Goal: Transaction & Acquisition: Purchase product/service

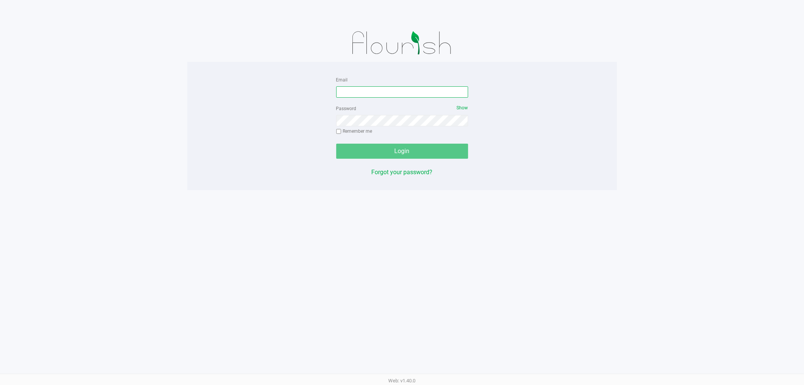
click at [375, 95] on input "Email" at bounding box center [402, 91] width 132 height 11
type input "[EMAIL_ADDRESS][DOMAIN_NAME]"
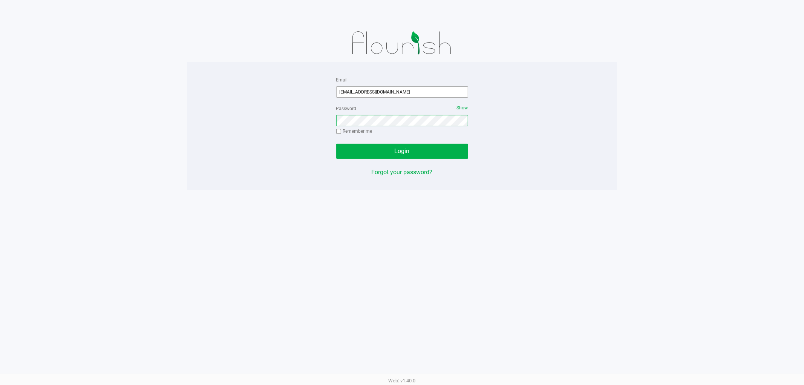
click at [336, 144] on button "Login" at bounding box center [402, 151] width 132 height 15
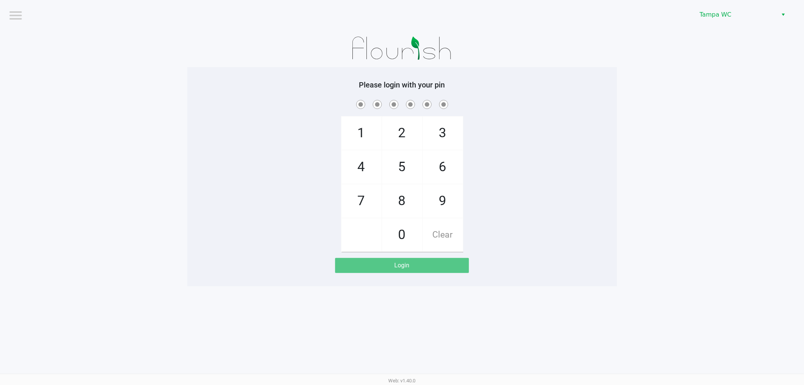
click at [126, 121] on app-pos-login-wrapper "Logout Tampa WC Please login with your pin 1 4 7 2 5 8 0 3 6 9 Clear Login" at bounding box center [402, 143] width 804 height 286
click at [550, 115] on div "1 4 7 2 5 8 0 3 6 9 Clear" at bounding box center [402, 175] width 430 height 154
checkbox input "true"
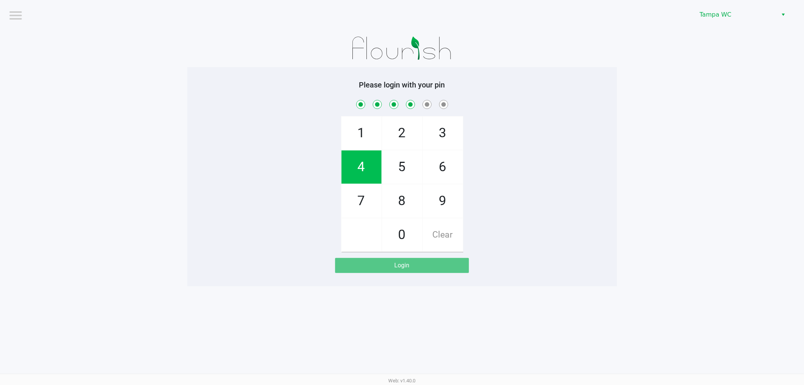
checkbox input "true"
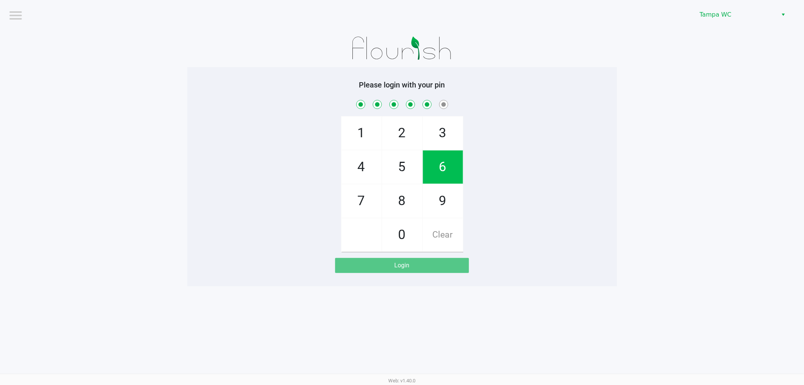
checkbox input "true"
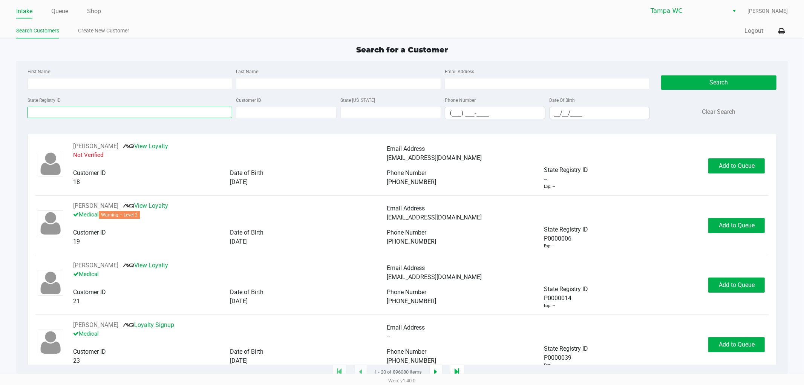
click at [60, 114] on input "State Registry ID" at bounding box center [130, 112] width 205 height 11
click at [62, 8] on link "Queue" at bounding box center [59, 11] width 17 height 11
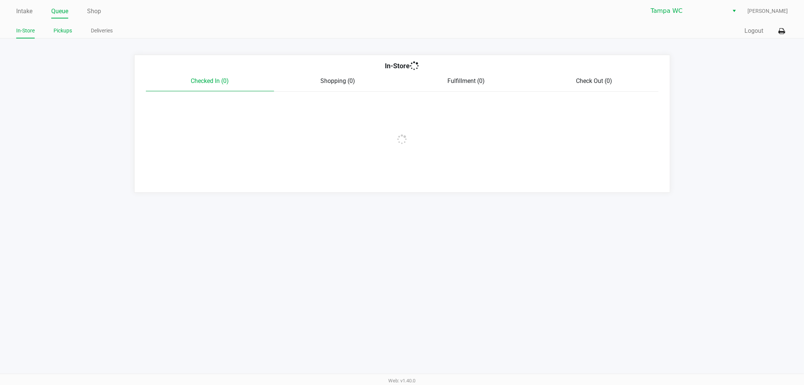
click at [65, 26] on div "In-Store Pickups Deliveries" at bounding box center [209, 31] width 386 height 14
click at [65, 27] on link "Pickups" at bounding box center [63, 30] width 18 height 9
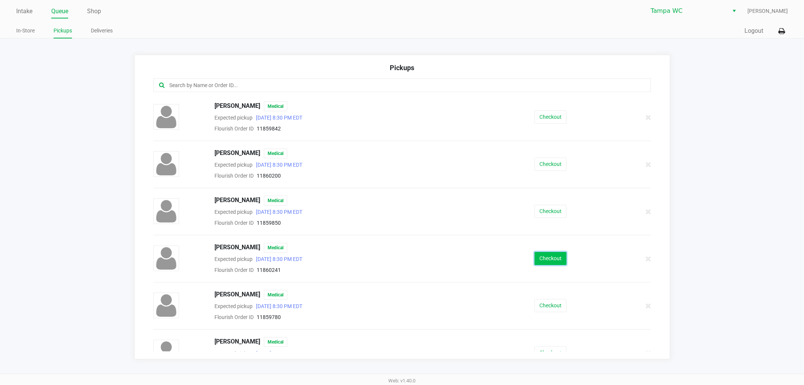
click at [548, 255] on button "Checkout" at bounding box center [551, 258] width 32 height 13
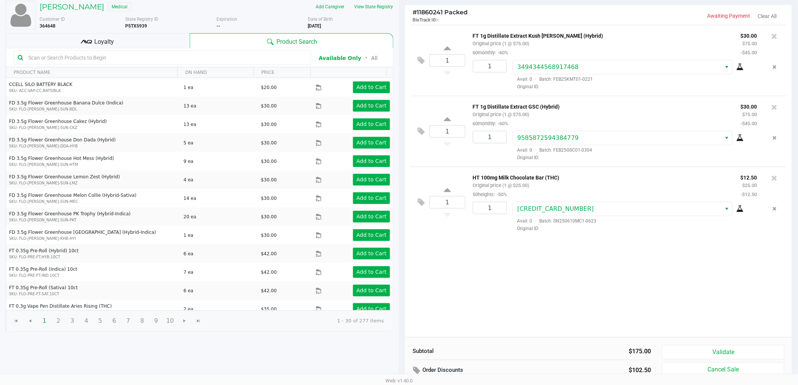
scroll to position [78, 0]
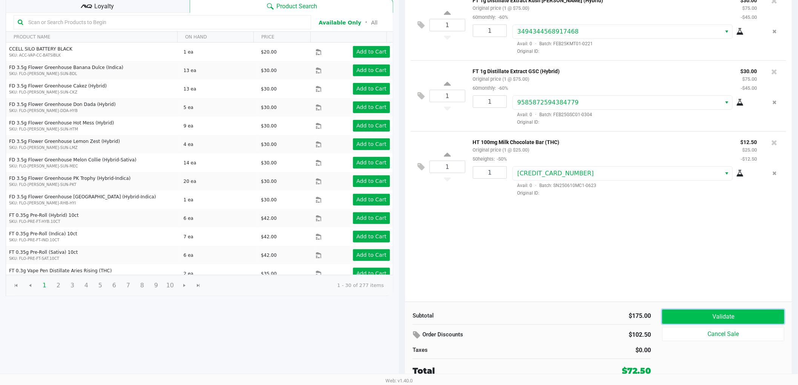
click at [691, 310] on button "Validate" at bounding box center [723, 317] width 122 height 14
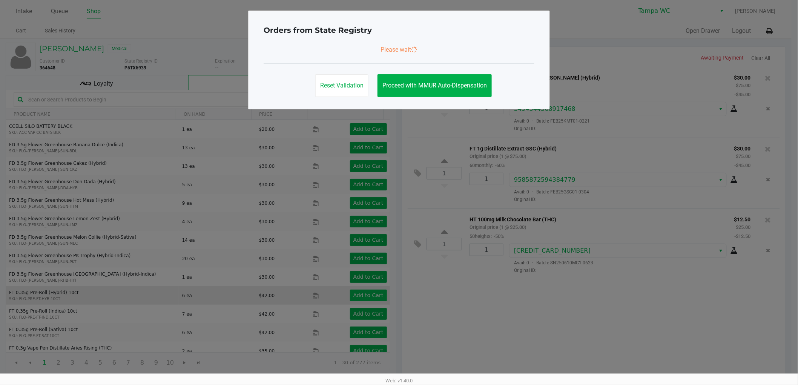
scroll to position [0, 0]
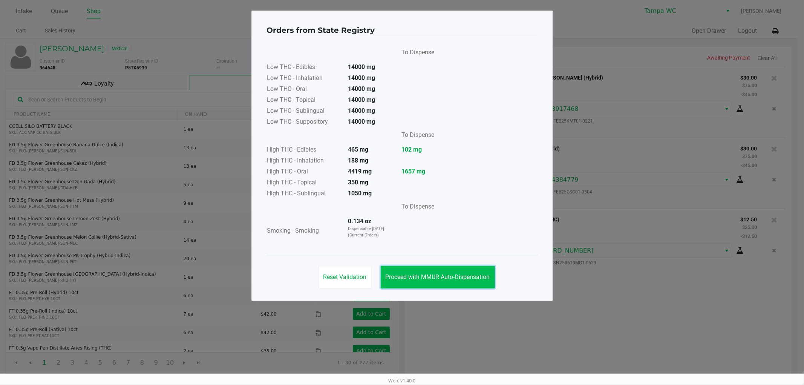
click at [431, 278] on span "Proceed with MMUR Auto-Dispensation" at bounding box center [438, 276] width 104 height 7
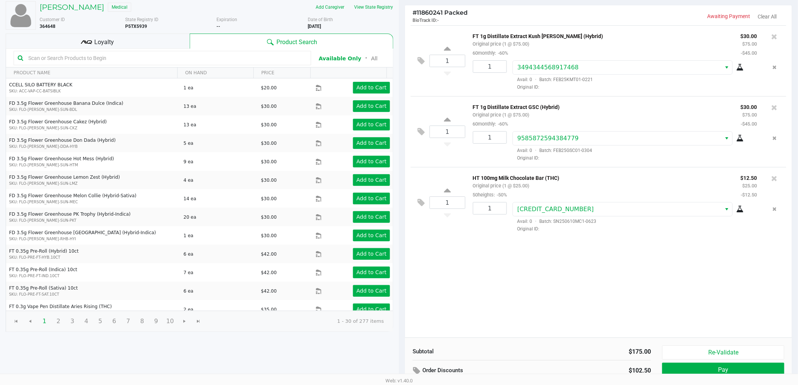
scroll to position [78, 0]
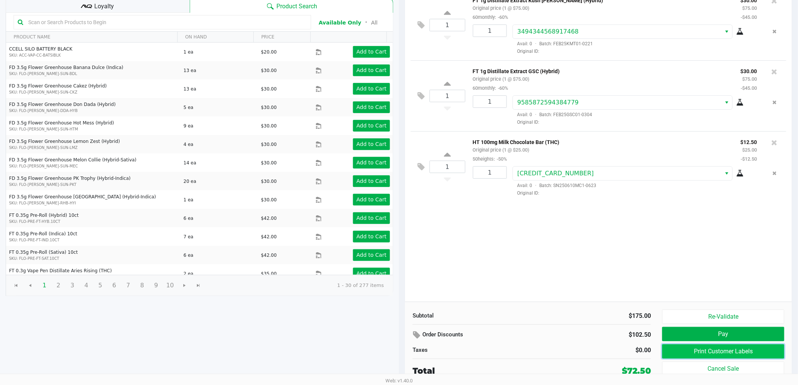
click at [698, 348] on button "Print Customer Labels" at bounding box center [723, 351] width 122 height 14
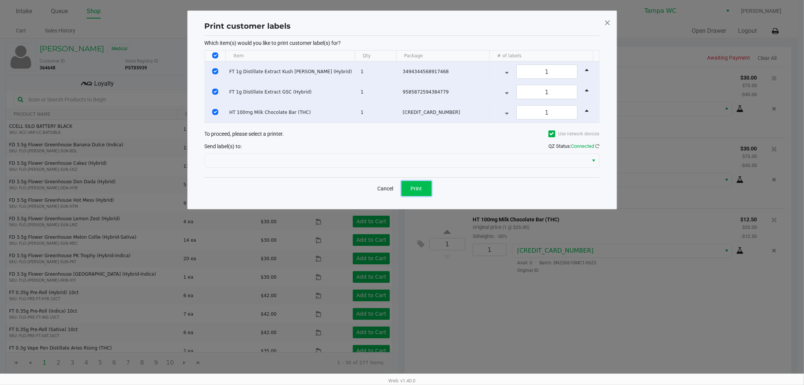
click at [412, 189] on span "Print" at bounding box center [416, 189] width 11 height 6
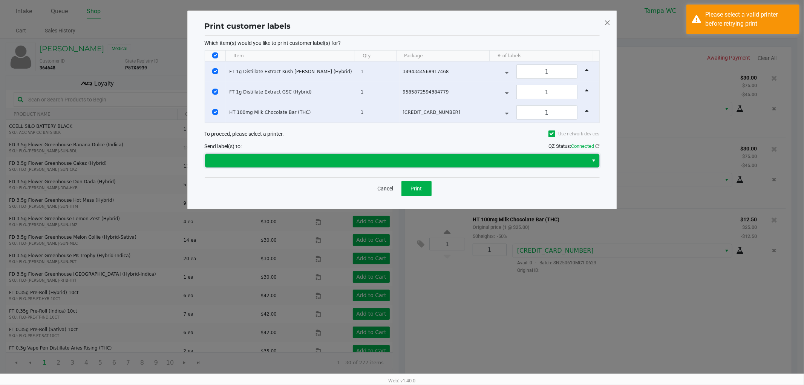
click at [347, 164] on span at bounding box center [397, 160] width 375 height 9
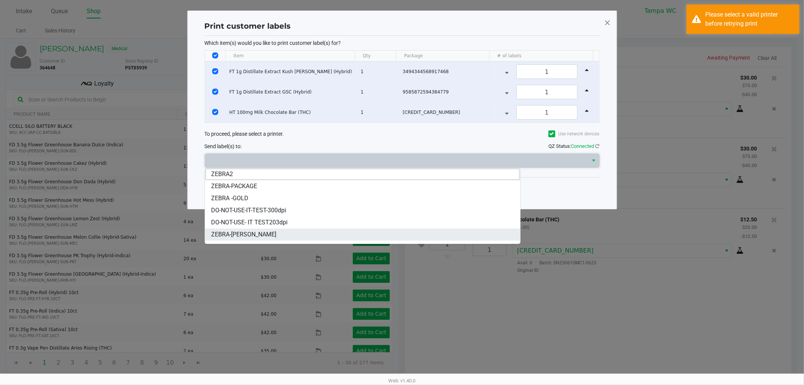
click at [279, 238] on li "ZEBRA-[PERSON_NAME]" at bounding box center [362, 235] width 315 height 12
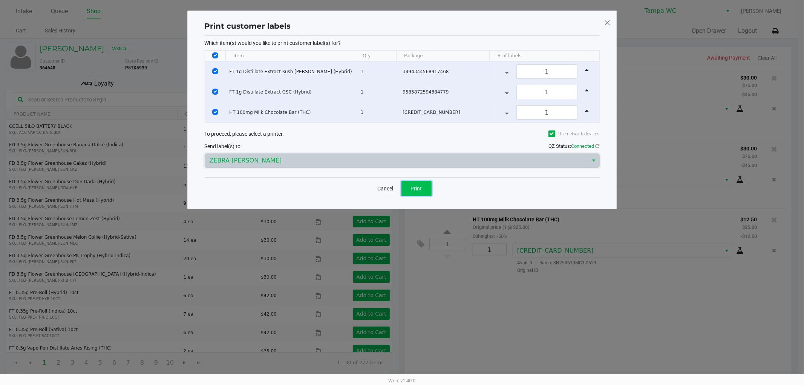
click at [416, 193] on button "Print" at bounding box center [417, 188] width 30 height 15
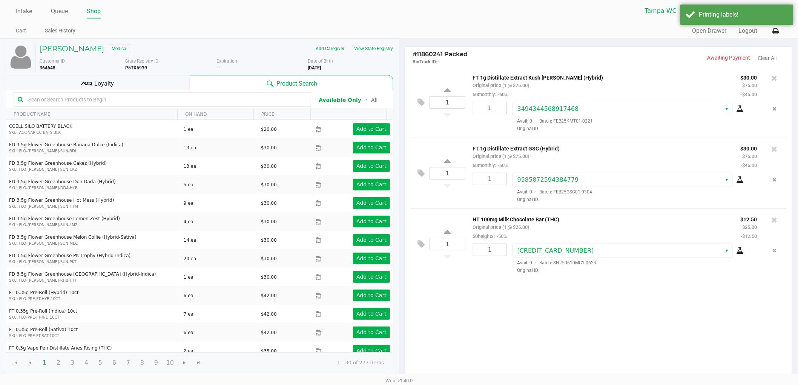
scroll to position [78, 0]
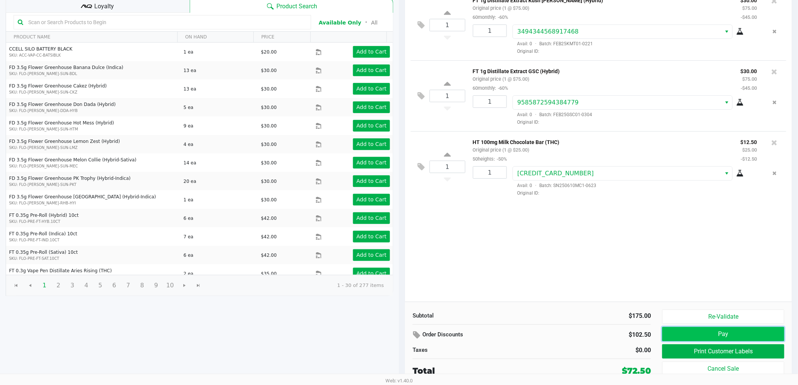
click at [667, 336] on button "Pay" at bounding box center [723, 334] width 122 height 14
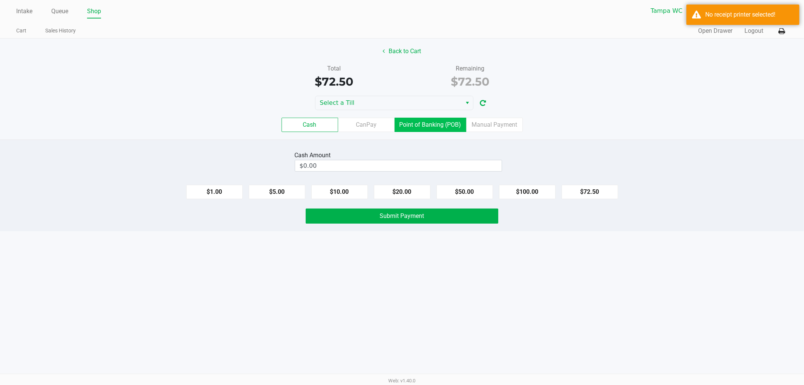
click at [460, 123] on label "Point of Banking (POB)" at bounding box center [431, 125] width 72 height 14
click at [0, 0] on 7 "Point of Banking (POB)" at bounding box center [0, 0] width 0 height 0
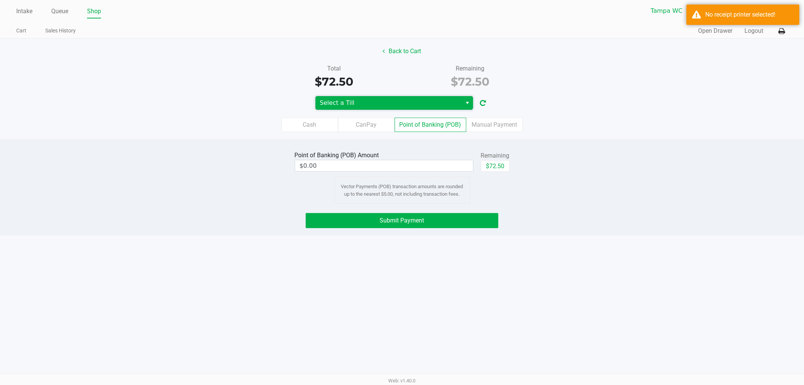
click at [371, 101] on span "Select a Till" at bounding box center [389, 102] width 138 height 9
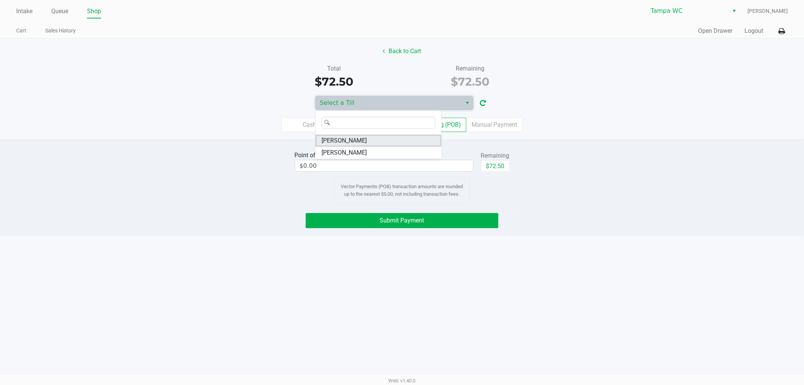
click at [356, 144] on span "[PERSON_NAME]" at bounding box center [344, 140] width 45 height 9
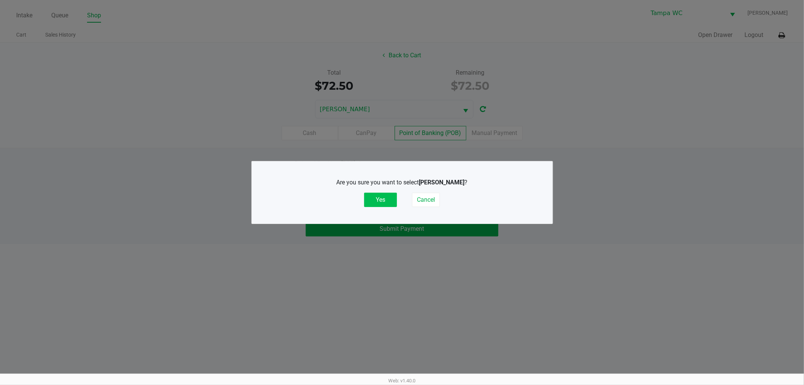
click at [370, 196] on button "Yes" at bounding box center [380, 200] width 33 height 14
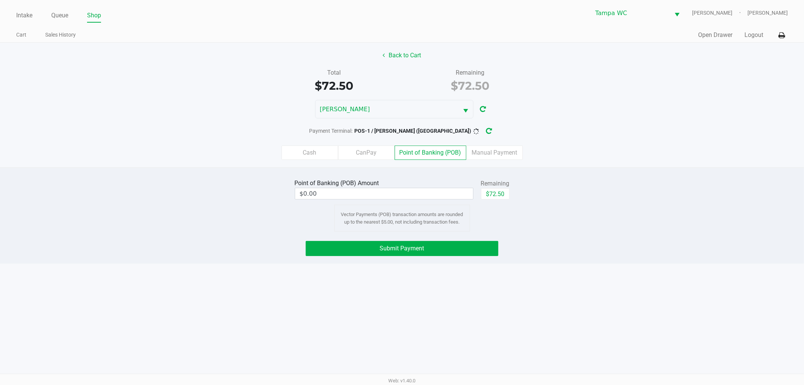
drag, startPoint x: 408, startPoint y: 158, endPoint x: 416, endPoint y: 152, distance: 10.3
click at [416, 152] on label "Point of Banking (POB)" at bounding box center [431, 153] width 72 height 14
click at [0, 0] on 7 "Point of Banking (POB)" at bounding box center [0, 0] width 0 height 0
click at [416, 152] on label "Point of Banking (POB)" at bounding box center [431, 153] width 72 height 14
click at [0, 0] on 7 "Point of Banking (POB)" at bounding box center [0, 0] width 0 height 0
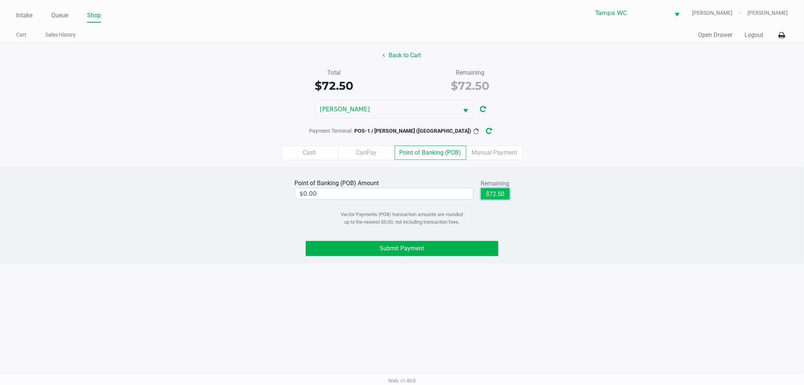
click at [500, 195] on button "$72.50" at bounding box center [495, 193] width 29 height 11
type input "$72.50"
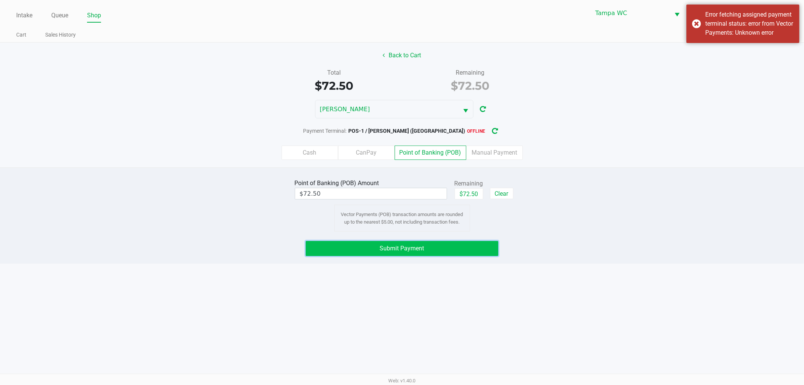
click at [434, 245] on button "Submit Payment" at bounding box center [402, 248] width 193 height 15
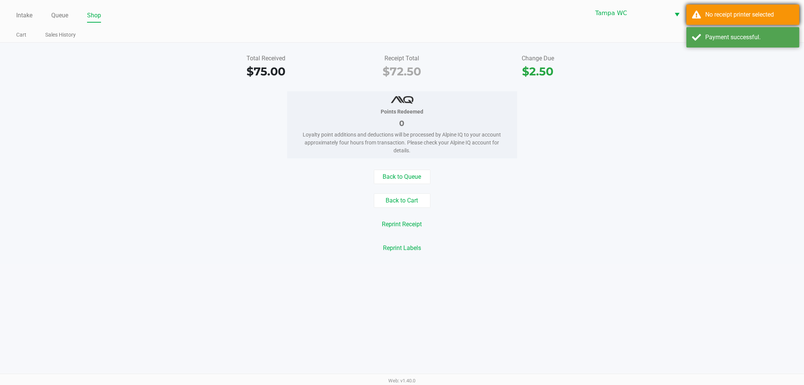
click at [709, 21] on div "No receipt printer selected" at bounding box center [743, 15] width 113 height 20
click at [711, 40] on body "Intake Queue Shop Tampa [PERSON_NAME] [PERSON_NAME] Cart Sales History Quick Sa…" at bounding box center [402, 187] width 804 height 374
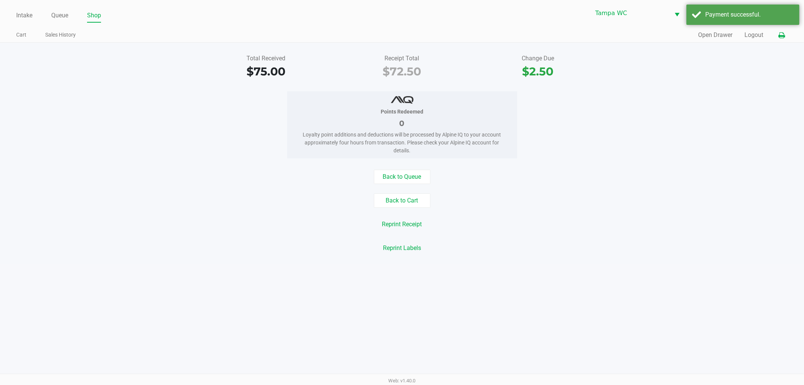
click at [781, 36] on icon at bounding box center [782, 35] width 6 height 5
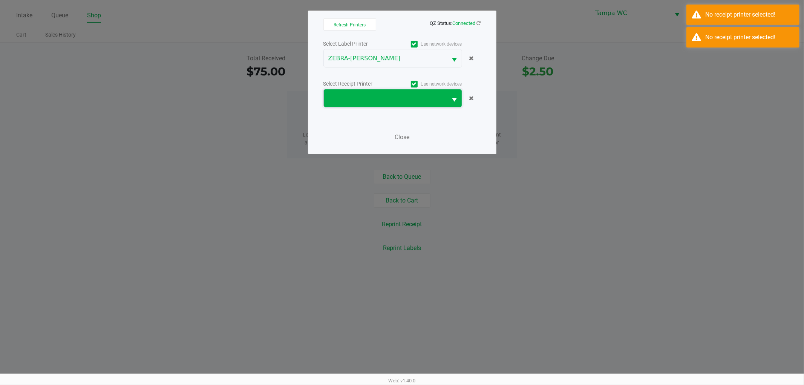
drag, startPoint x: 444, startPoint y: 102, endPoint x: 438, endPoint y: 106, distance: 7.2
click at [444, 101] on span at bounding box center [386, 98] width 124 height 18
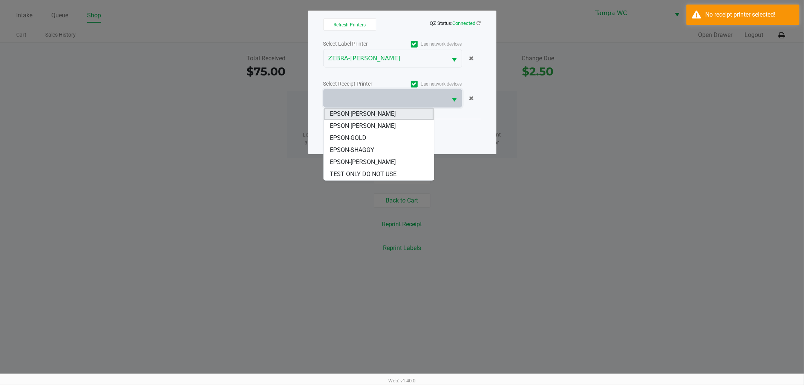
click at [382, 111] on span "EPSON-[PERSON_NAME]" at bounding box center [363, 113] width 66 height 9
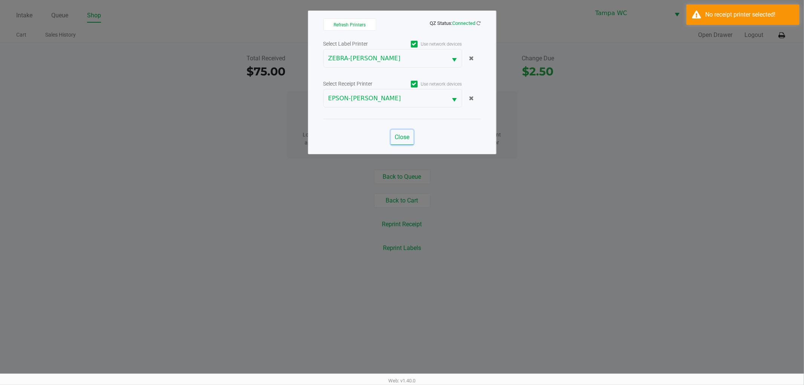
drag, startPoint x: 400, startPoint y: 135, endPoint x: 419, endPoint y: 235, distance: 102.4
click at [400, 135] on span "Close" at bounding box center [402, 137] width 15 height 7
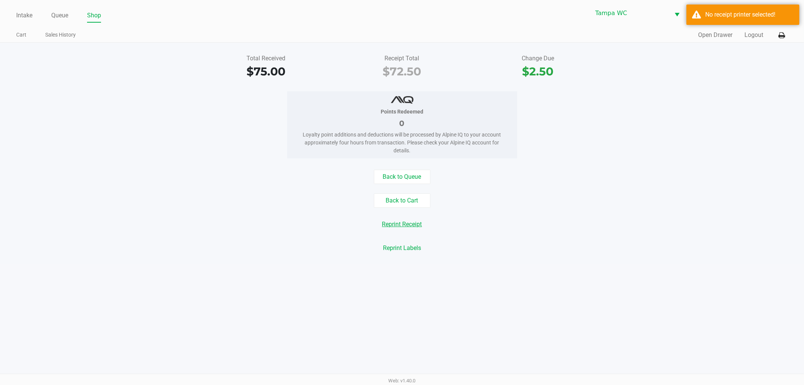
click at [415, 223] on button "Reprint Receipt" at bounding box center [403, 224] width 50 height 14
click at [717, 28] on div "Quick Sale Open Drawer Logout" at bounding box center [595, 35] width 386 height 14
click at [714, 33] on button "Open Drawer" at bounding box center [715, 35] width 34 height 9
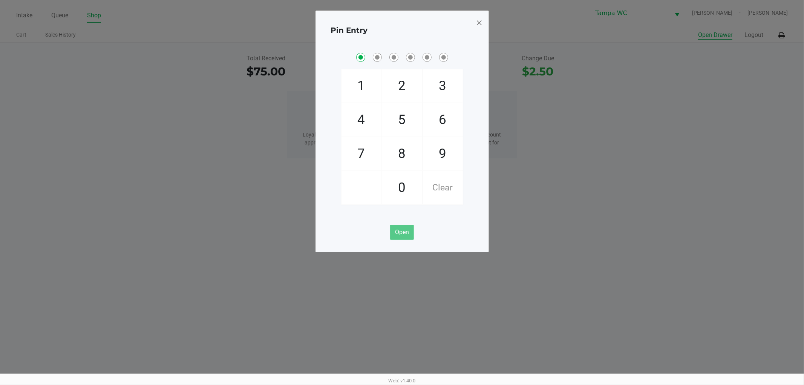
checkbox input "true"
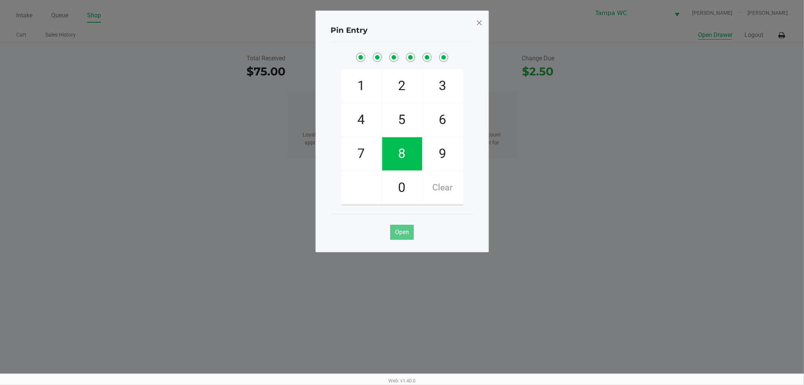
checkbox input "true"
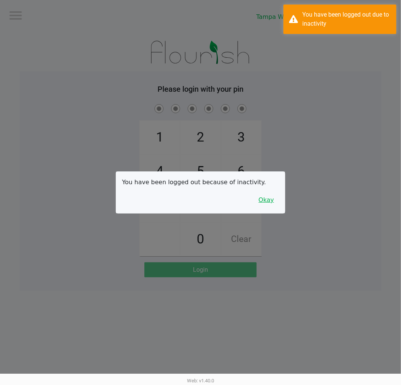
click at [268, 206] on button "Okay" at bounding box center [266, 200] width 25 height 14
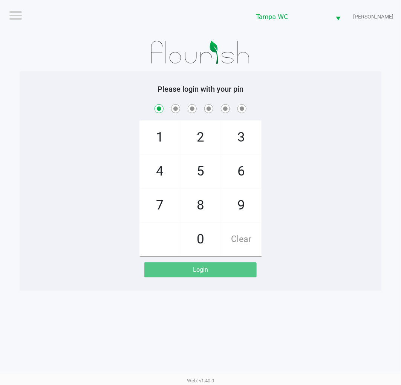
checkbox input "true"
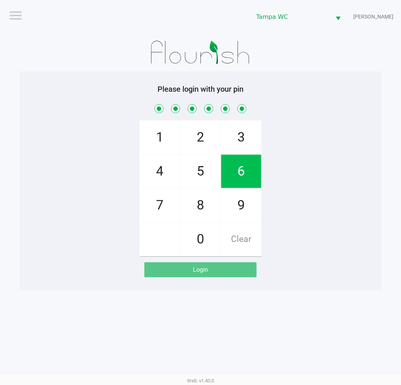
checkbox input "true"
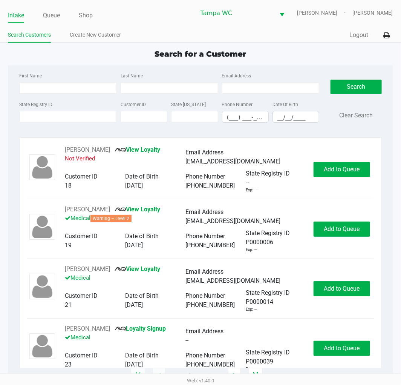
click at [59, 111] on div "State Registry ID" at bounding box center [67, 111] width 101 height 23
drag, startPoint x: 59, startPoint y: 113, endPoint x: 55, endPoint y: 122, distance: 9.5
click at [59, 114] on input "State Registry ID" at bounding box center [68, 116] width 98 height 11
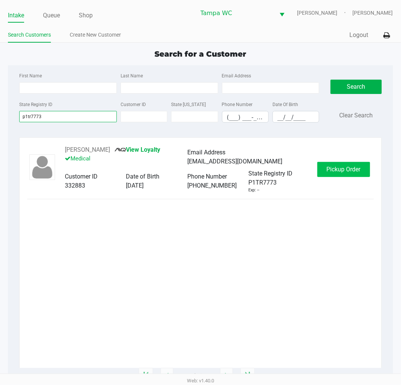
type input "p1tr7773"
click at [348, 170] on span "Pickup Order" at bounding box center [344, 169] width 34 height 7
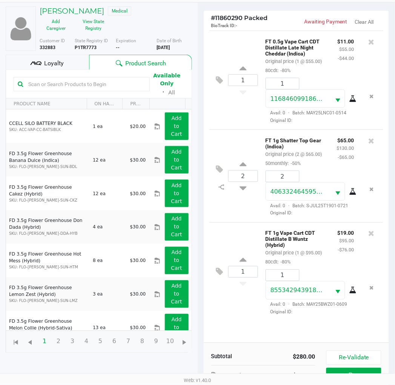
scroll to position [90, 0]
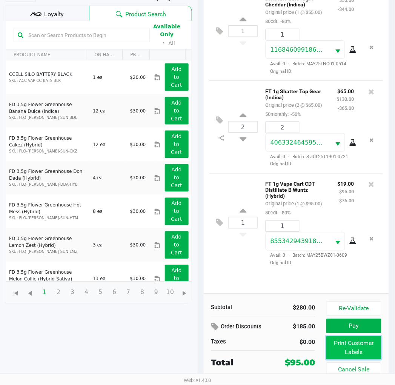
click at [355, 348] on button "Print Customer Labels" at bounding box center [353, 347] width 55 height 23
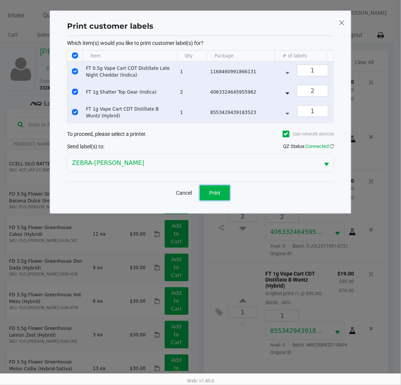
drag, startPoint x: 230, startPoint y: 194, endPoint x: 220, endPoint y: 200, distance: 12.2
click at [229, 195] on button "Print" at bounding box center [215, 192] width 30 height 15
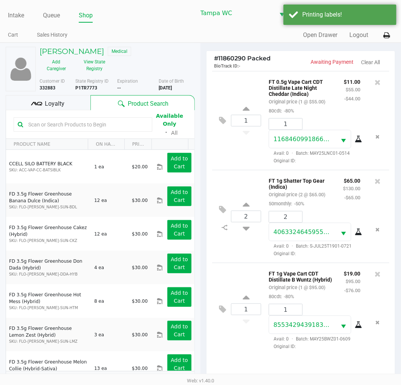
click at [220, 181] on button "Print" at bounding box center [215, 173] width 30 height 15
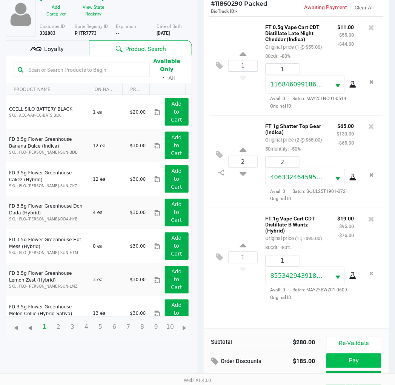
scroll to position [90, 0]
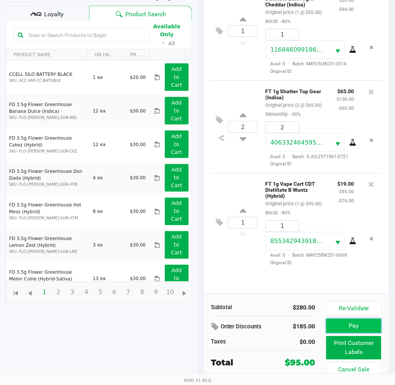
click at [353, 325] on button "Pay" at bounding box center [353, 326] width 55 height 14
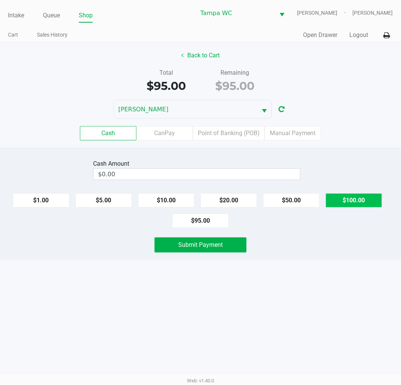
click at [362, 196] on button "$100.00" at bounding box center [354, 200] width 57 height 14
type input "$100.00"
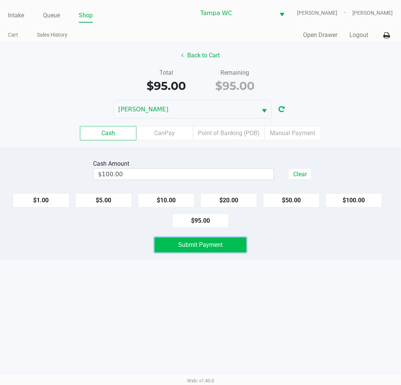
click at [217, 246] on span "Submit Payment" at bounding box center [200, 244] width 45 height 7
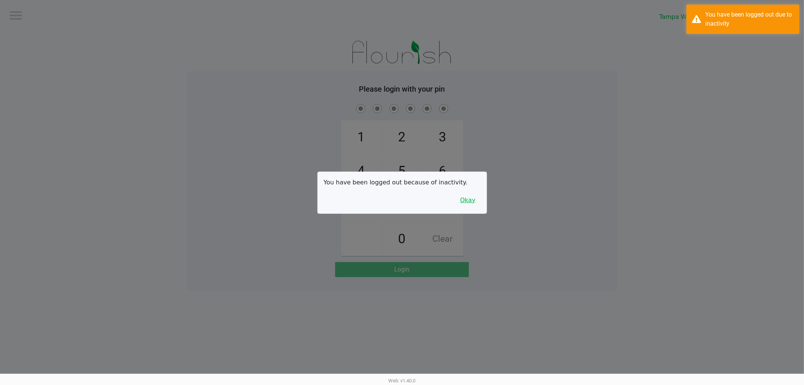
click at [475, 194] on button "Okay" at bounding box center [468, 200] width 25 height 14
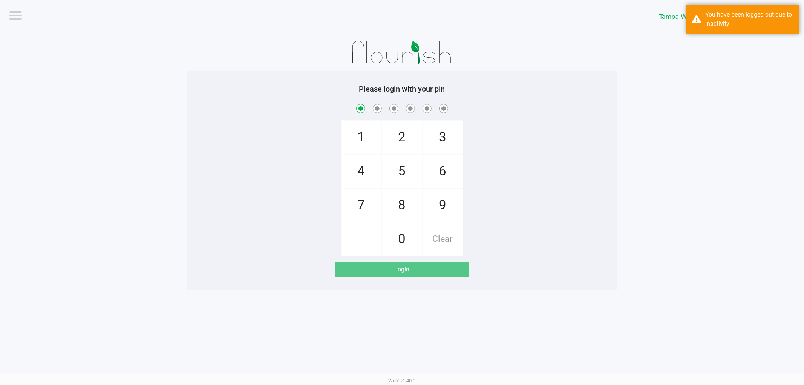
checkbox input "true"
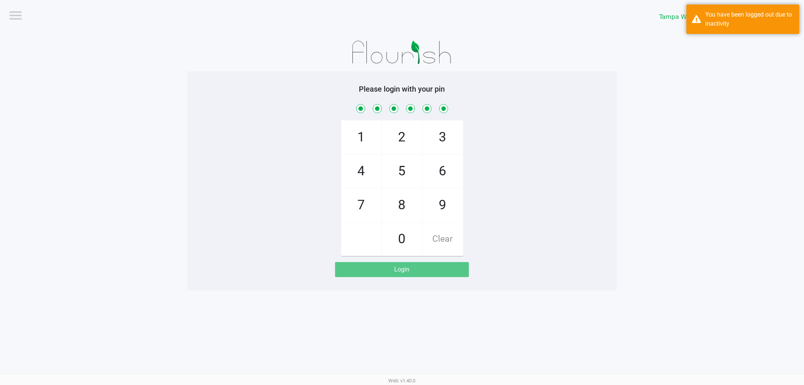
checkbox input "true"
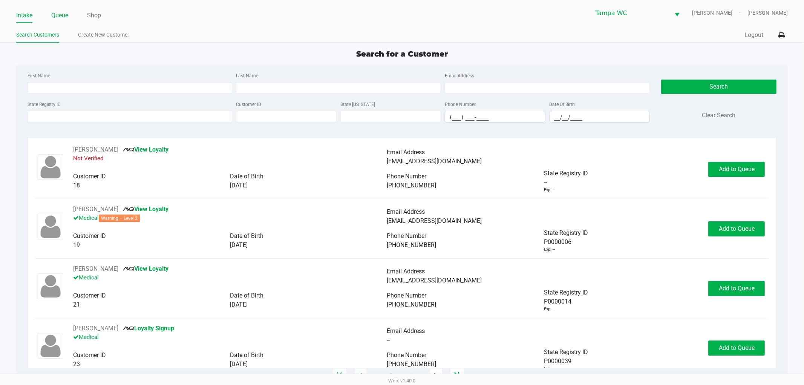
click at [55, 16] on link "Queue" at bounding box center [59, 15] width 17 height 11
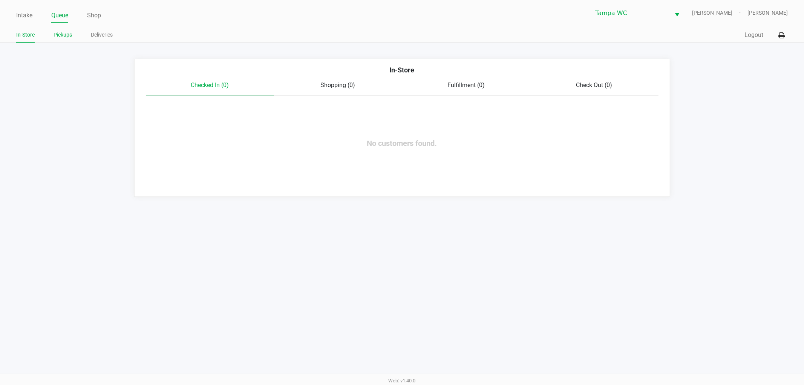
click at [57, 29] on li "Pickups" at bounding box center [63, 35] width 18 height 13
click at [57, 31] on link "Pickups" at bounding box center [63, 34] width 18 height 9
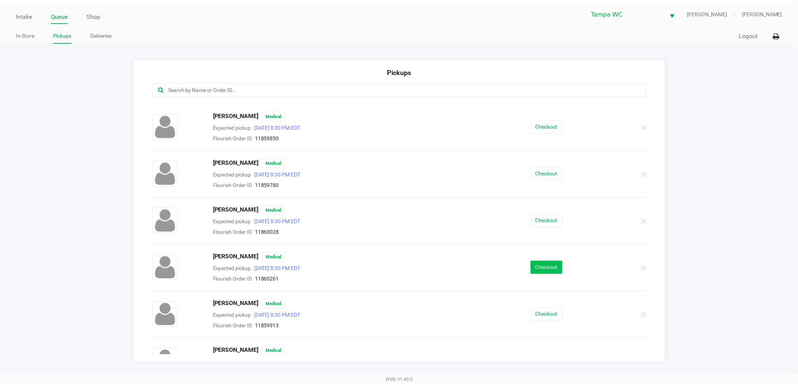
scroll to position [167, 0]
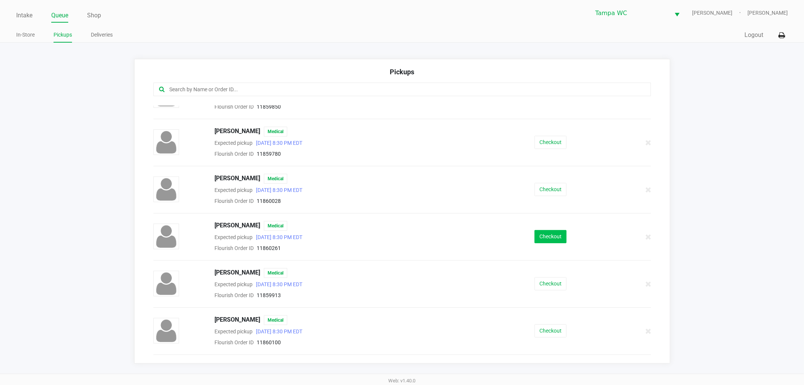
click at [542, 229] on div "[PERSON_NAME] Medical Expected pickup [DATE] 8:30 PM EDT Flourish Order ID 1186…" at bounding box center [402, 237] width 509 height 32
click at [543, 235] on button "Checkout" at bounding box center [551, 236] width 32 height 13
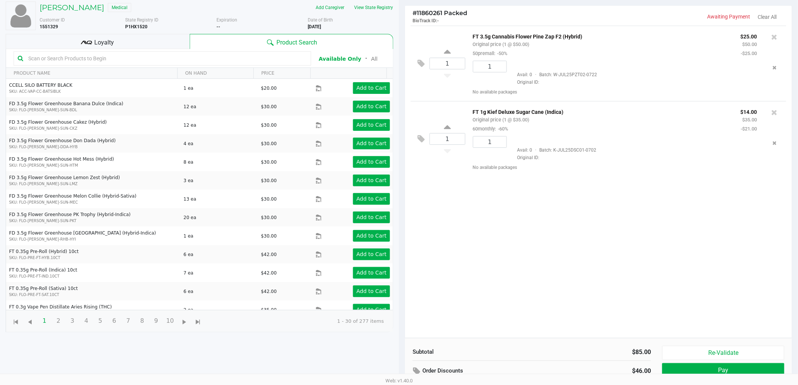
scroll to position [82, 0]
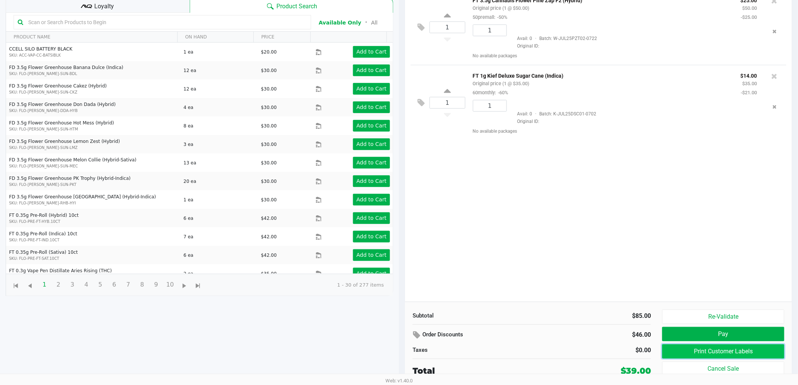
click at [692, 351] on button "Print Customer Labels" at bounding box center [723, 351] width 122 height 14
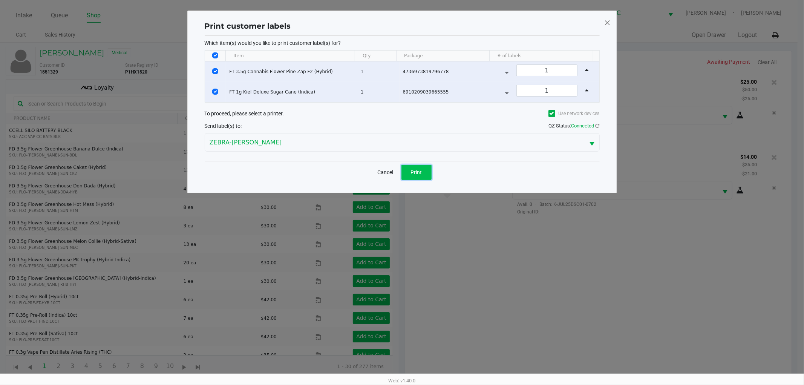
click at [413, 167] on button "Print" at bounding box center [417, 172] width 30 height 15
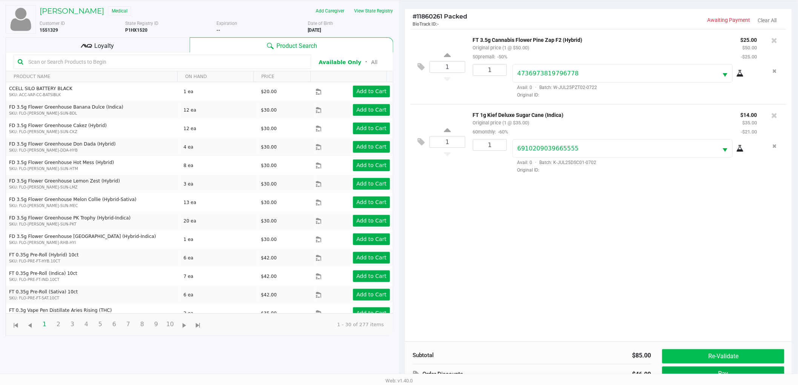
scroll to position [82, 0]
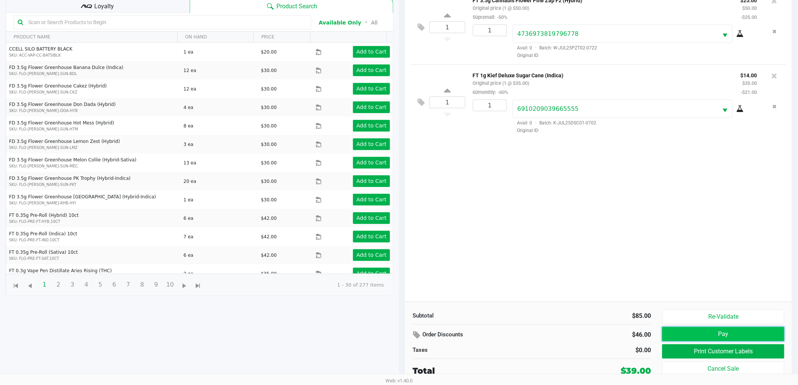
click at [753, 337] on button "Pay" at bounding box center [723, 334] width 122 height 14
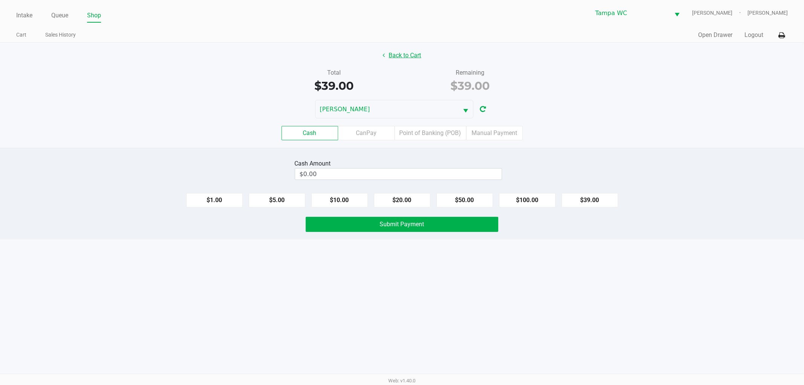
click at [400, 51] on button "Back to Cart" at bounding box center [402, 55] width 48 height 14
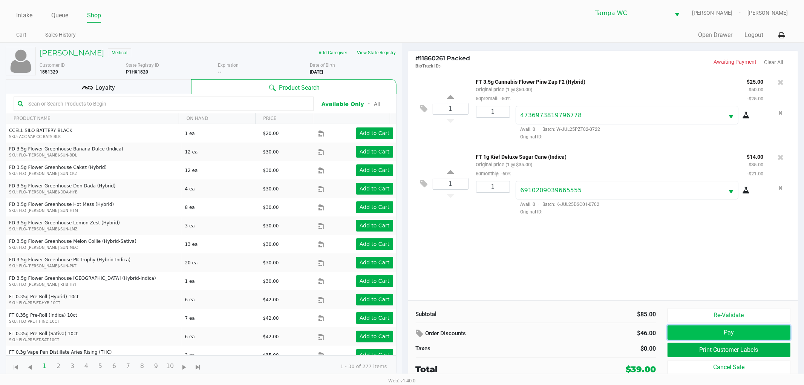
click at [715, 331] on button "Pay" at bounding box center [729, 332] width 123 height 14
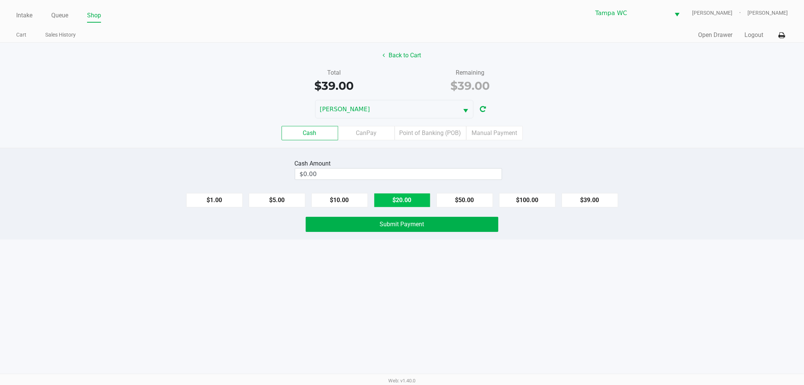
click at [414, 194] on button "$20.00" at bounding box center [402, 200] width 57 height 14
type input "$40.00"
click at [414, 230] on button "Submit Payment" at bounding box center [402, 224] width 193 height 15
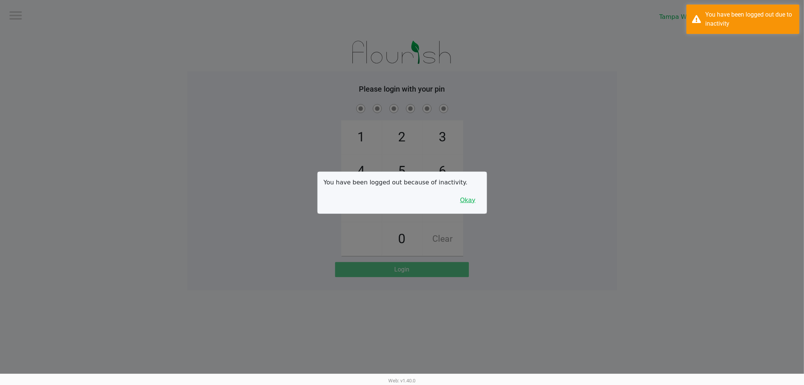
click at [465, 198] on button "Okay" at bounding box center [468, 200] width 25 height 14
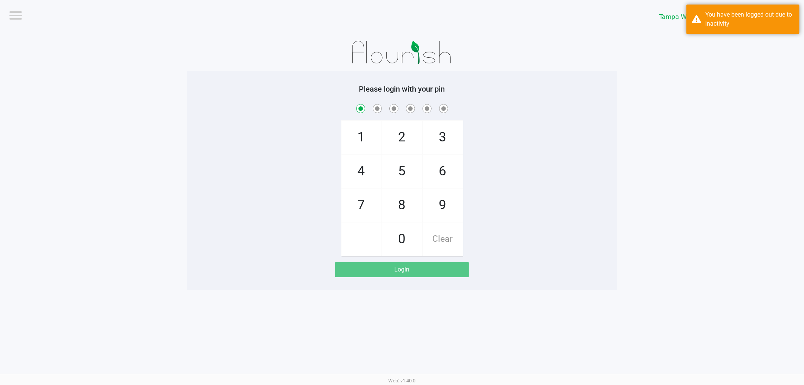
checkbox input "true"
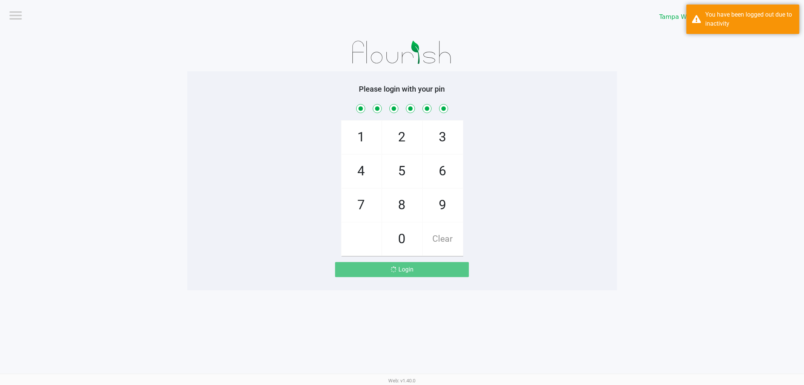
checkbox input "true"
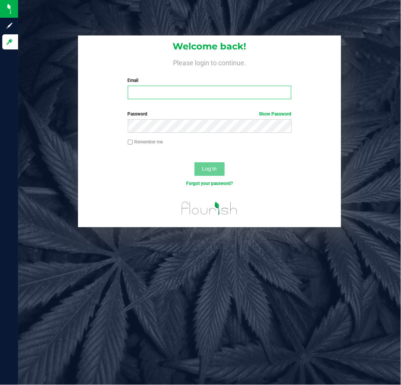
click at [150, 92] on input "Email" at bounding box center [210, 93] width 164 height 14
type input "[EMAIL_ADDRESS][DOMAIN_NAME]"
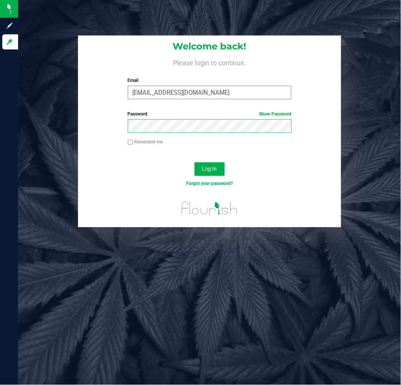
click at [195, 162] on button "Log In" at bounding box center [210, 169] width 30 height 14
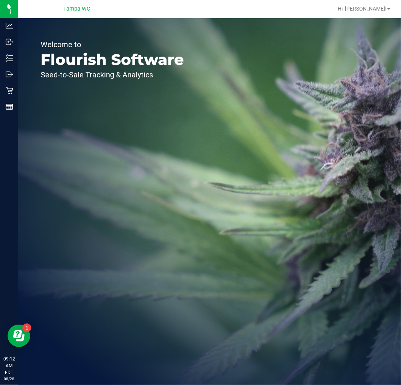
click at [312, 221] on div "Welcome to Flourish Software Seed-to-Sale Tracking & Analytics" at bounding box center [209, 201] width 383 height 367
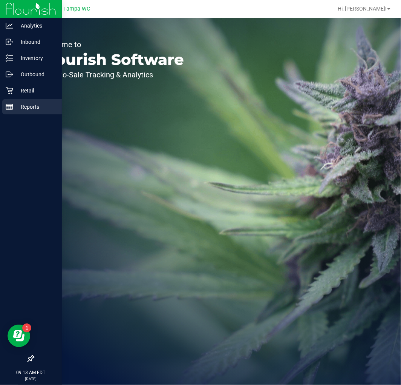
click at [8, 114] on link "Reports" at bounding box center [31, 107] width 62 height 16
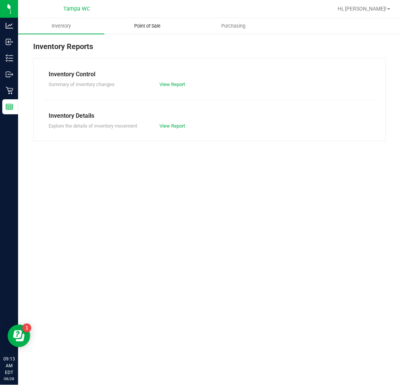
click at [163, 26] on span "Point of Sale" at bounding box center [147, 26] width 47 height 7
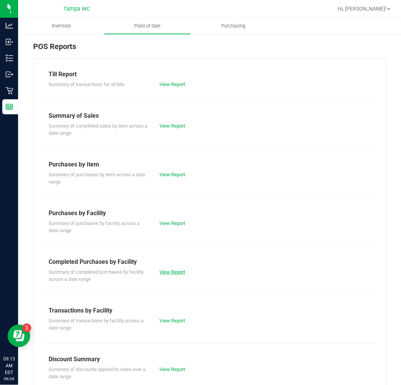
click at [170, 272] on link "View Report" at bounding box center [173, 272] width 26 height 6
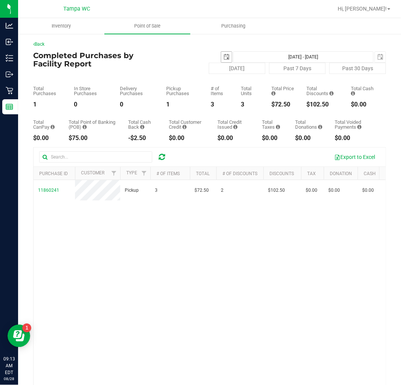
click at [221, 57] on span "select" at bounding box center [226, 57] width 11 height 11
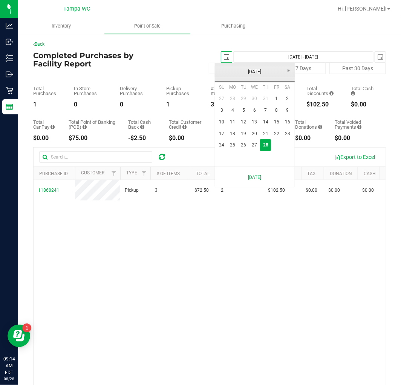
scroll to position [0, 19]
click at [254, 143] on link "27" at bounding box center [254, 145] width 11 height 12
type input "2025-08-27"
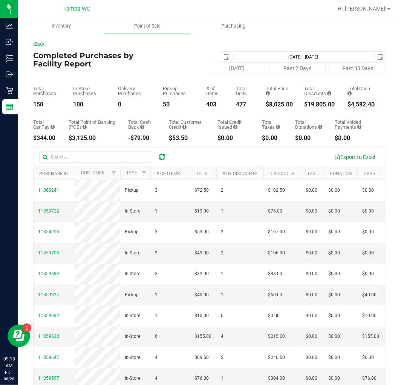
click at [286, 103] on div "$8,025.00" at bounding box center [279, 104] width 27 height 6
click at [277, 103] on div "$8,025.00" at bounding box center [279, 104] width 27 height 6
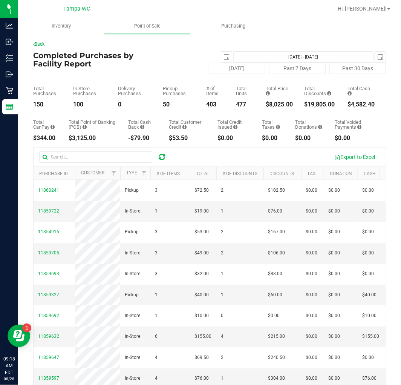
click at [269, 113] on div "Total CanPay $344.00 Total Point of Banking (POB) $3,125.00 Total Cash Back -$7…" at bounding box center [209, 124] width 353 height 34
click at [279, 105] on div "$8,025.00" at bounding box center [279, 104] width 27 height 6
copy div "8,025.00"
click at [380, 58] on div "2025-08-27 Aug 27, 2025 - Aug 28, 2025 2025-08-28" at bounding box center [268, 56] width 247 height 11
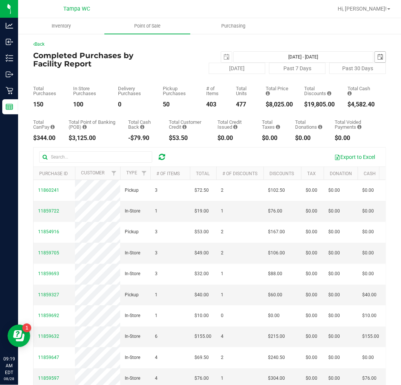
click at [378, 58] on span "select" at bounding box center [381, 57] width 6 height 6
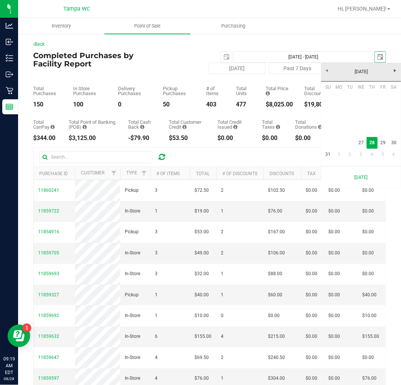
scroll to position [0, 19]
click at [359, 138] on link "27" at bounding box center [361, 143] width 11 height 12
type input "Aug 27, 2025 - Aug 27, 2025"
type input "2025-08-27"
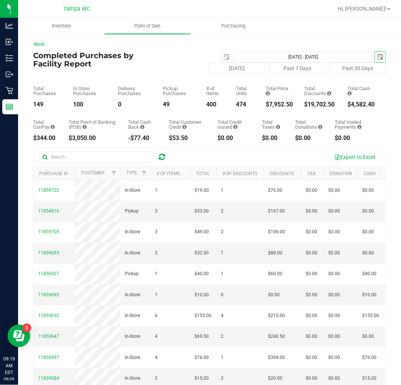
click at [275, 107] on div "$7,952.50" at bounding box center [279, 104] width 27 height 6
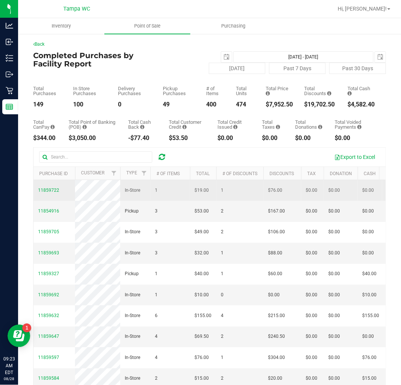
copy div "7,952.50"
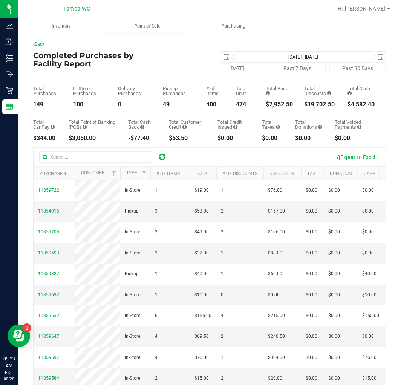
click at [215, 113] on div "Total CanPay $344.00 Total Point of Banking (POB) $3,050.00 Total Cash Back -$7…" at bounding box center [209, 124] width 353 height 34
click at [314, 105] on div "$19,702.50" at bounding box center [320, 104] width 32 height 6
copy div "19,702.50"
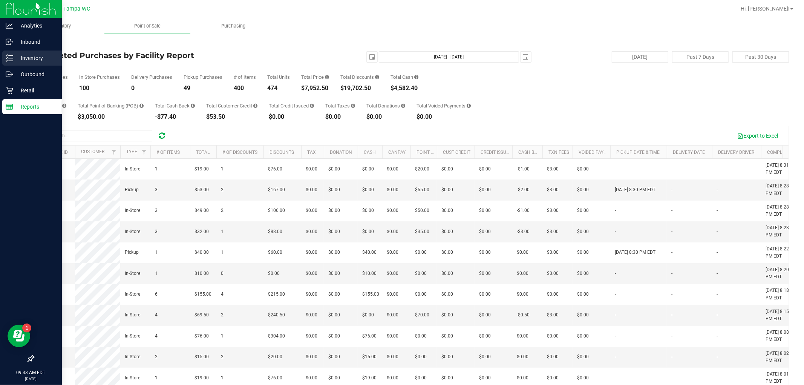
click at [20, 62] on p "Inventory" at bounding box center [35, 58] width 45 height 9
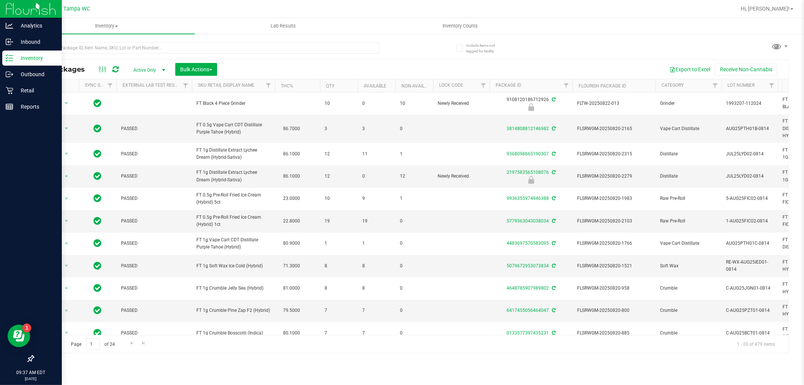
click at [76, 54] on div at bounding box center [206, 50] width 346 height 17
click at [77, 48] on input "text" at bounding box center [206, 47] width 346 height 11
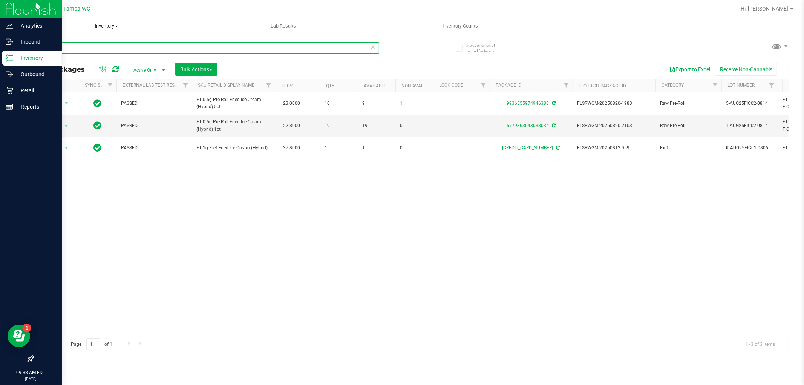
drag, startPoint x: 178, startPoint y: 49, endPoint x: 68, endPoint y: 30, distance: 111.4
click at [69, 30] on inventory "Inventory All packages All inventory Waste log Create inventory Lab Results Inv…" at bounding box center [411, 140] width 786 height 245
type input "f"
type input "jcw"
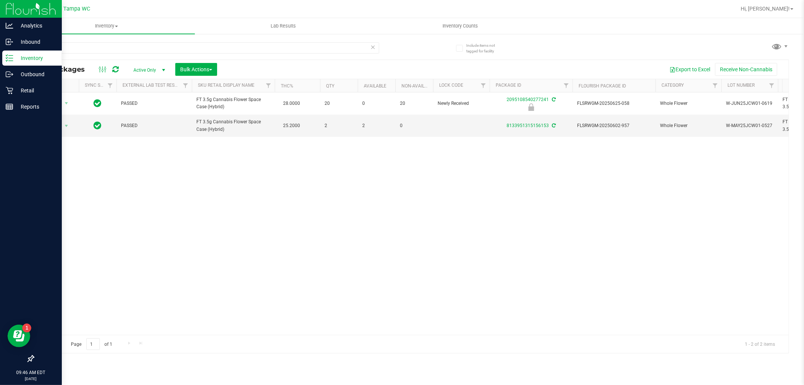
click at [402, 227] on div "Action Action Edit attributes Global inventory Locate package Package audit log…" at bounding box center [411, 213] width 755 height 243
